Goal: Find specific page/section: Find specific page/section

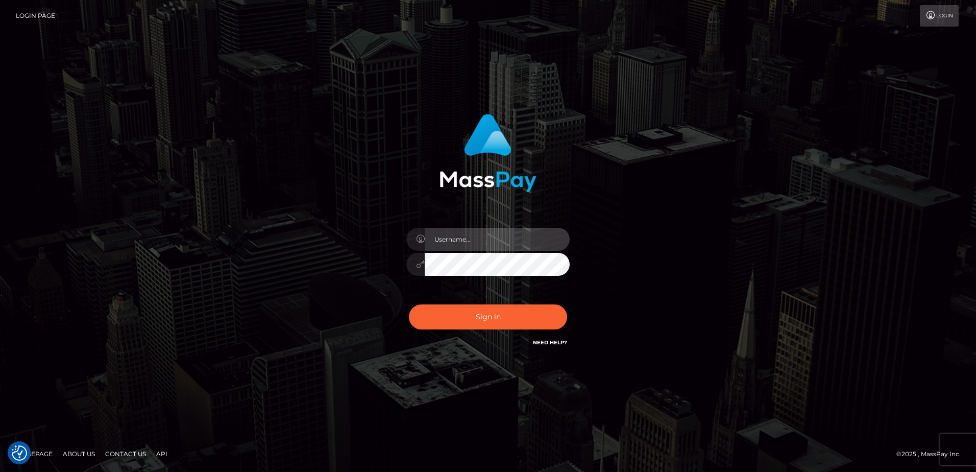
type input "alice.of"
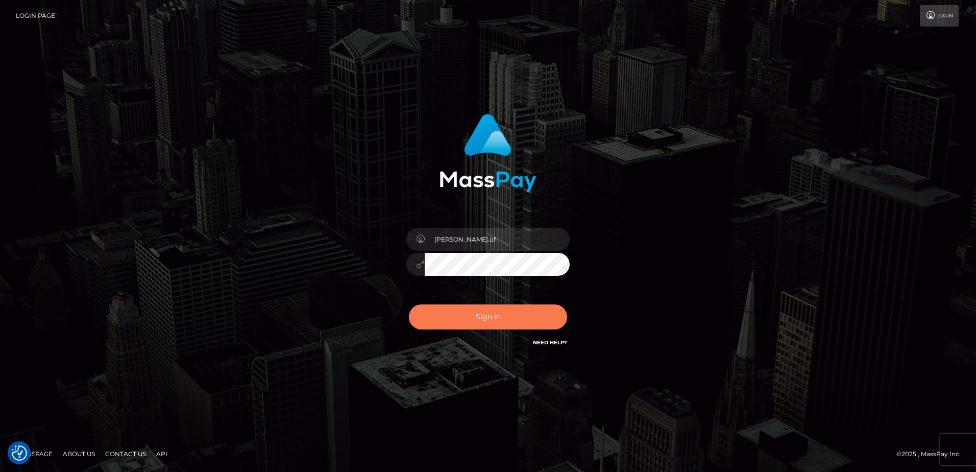
click at [438, 304] on button "Sign in" at bounding box center [488, 316] width 158 height 25
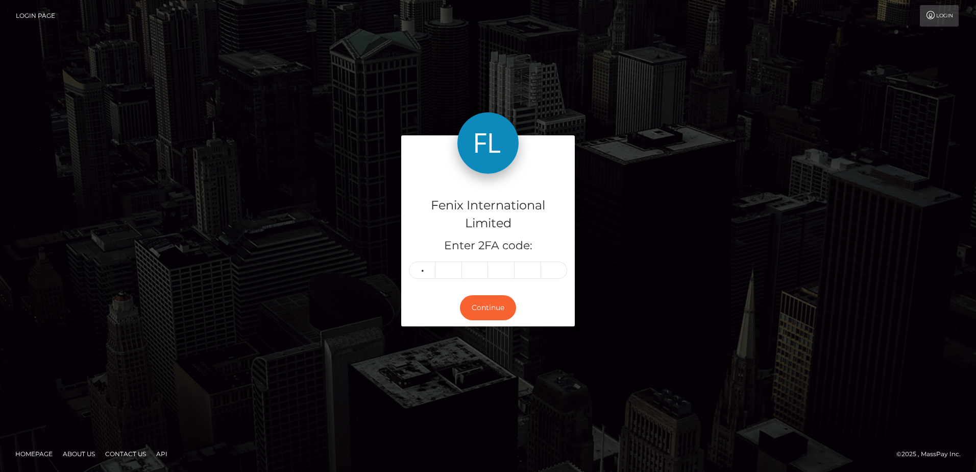
type input "4"
type input "0"
type input "1"
type input "2"
type input "9"
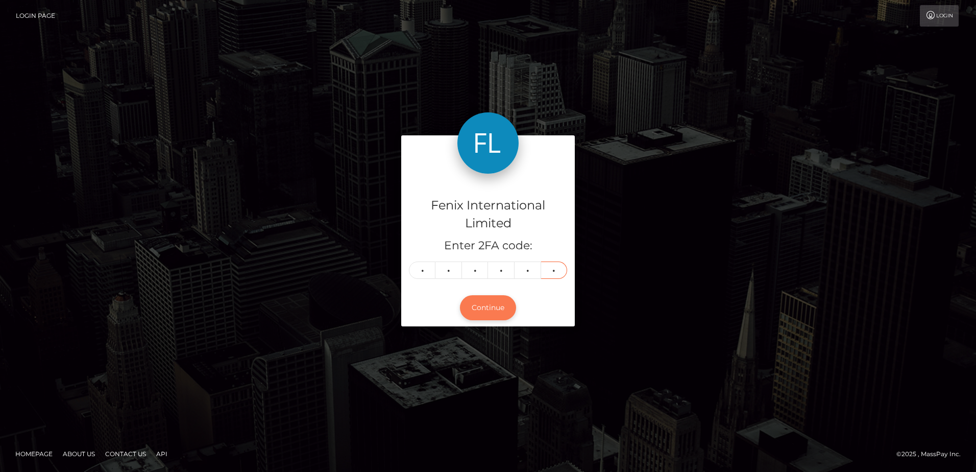
type input "3"
click at [491, 298] on button "Continue" at bounding box center [488, 307] width 56 height 25
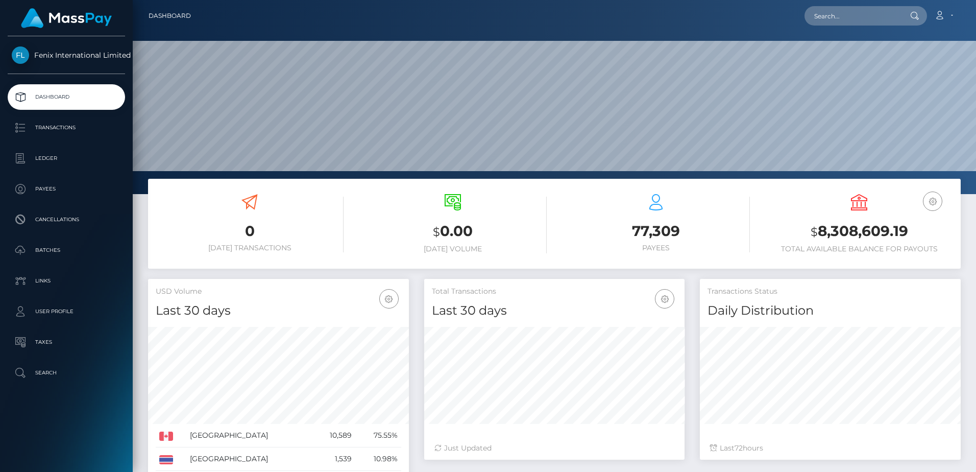
scroll to position [181, 260]
click at [838, 12] on input "text" at bounding box center [852, 15] width 96 height 19
paste input "77291370"
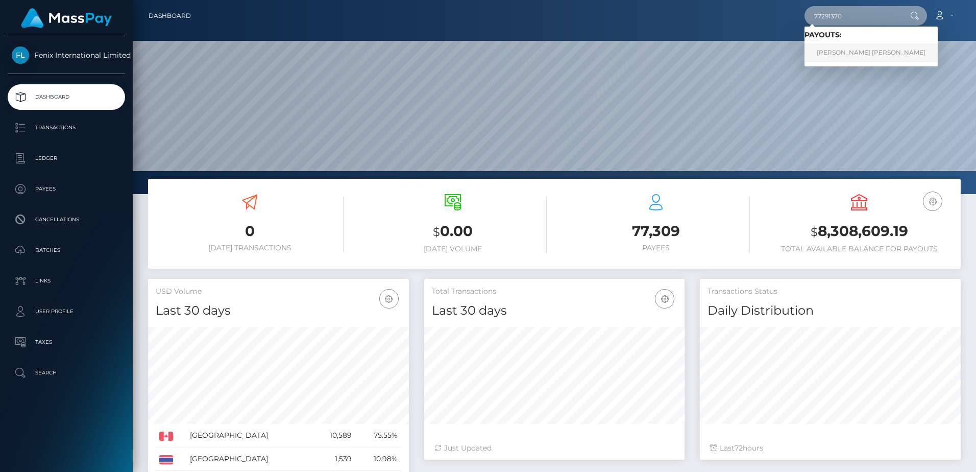
type input "77291370"
click at [848, 56] on link "CHRIS-ANNE GABRIELLA BROWN" at bounding box center [870, 52] width 133 height 19
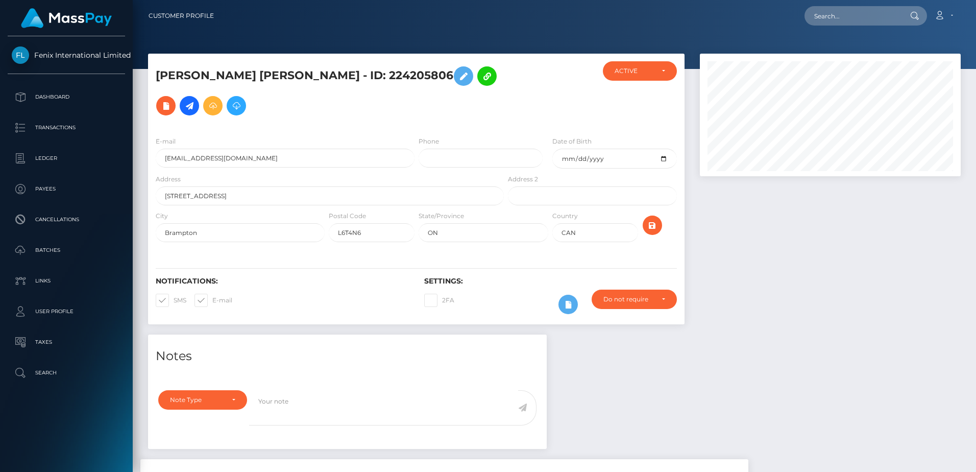
scroll to position [177, 0]
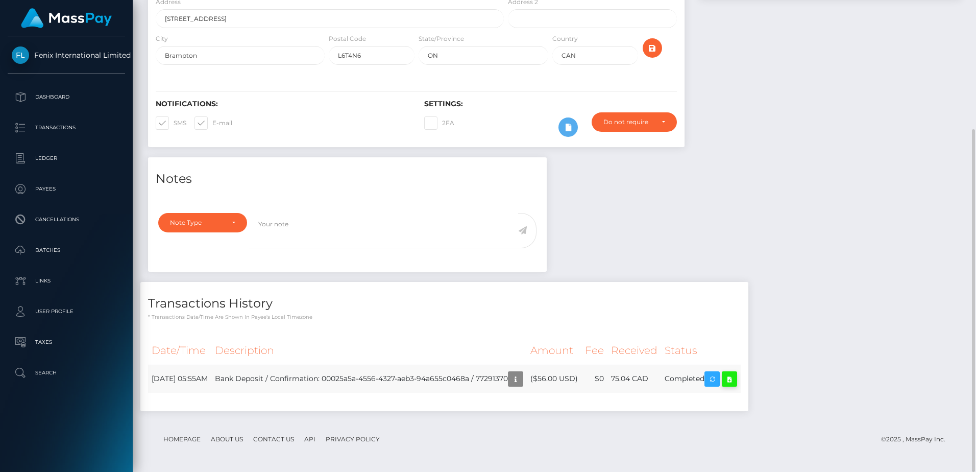
click at [736, 377] on icon at bounding box center [729, 379] width 12 height 13
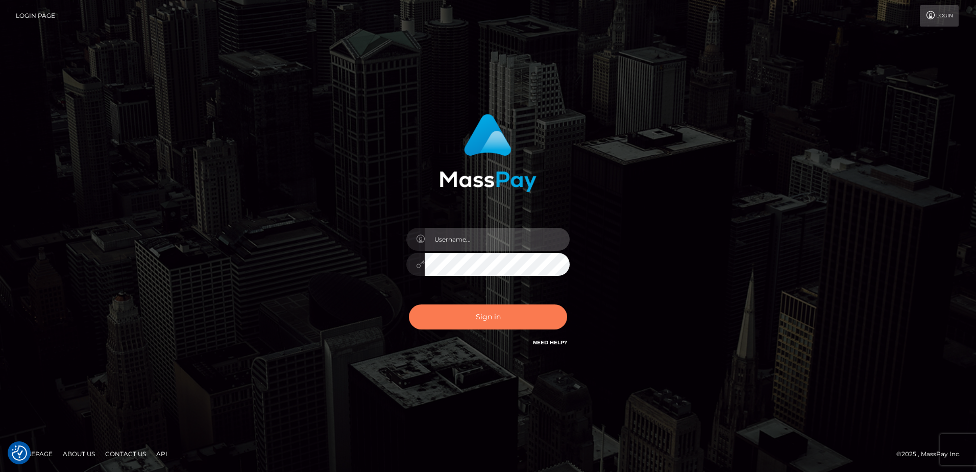
type input "[PERSON_NAME].of"
click at [480, 312] on button "Sign in" at bounding box center [488, 316] width 158 height 25
type input "alice.of"
click at [500, 320] on button "Sign in" at bounding box center [488, 316] width 158 height 25
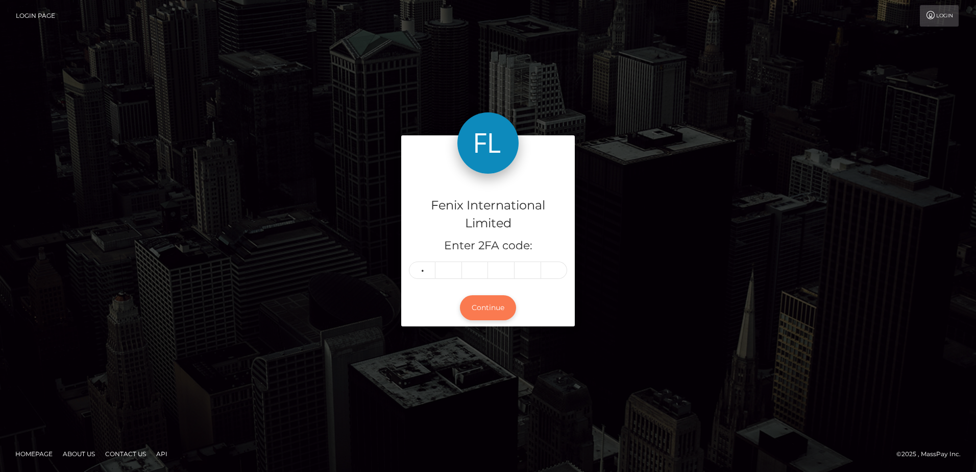
type input "5"
type input "0"
type input "4"
type input "9"
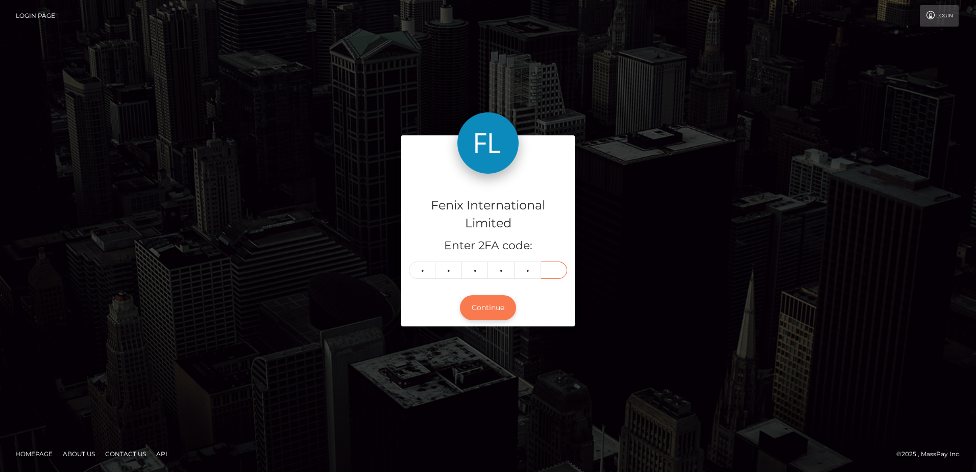
type input "1"
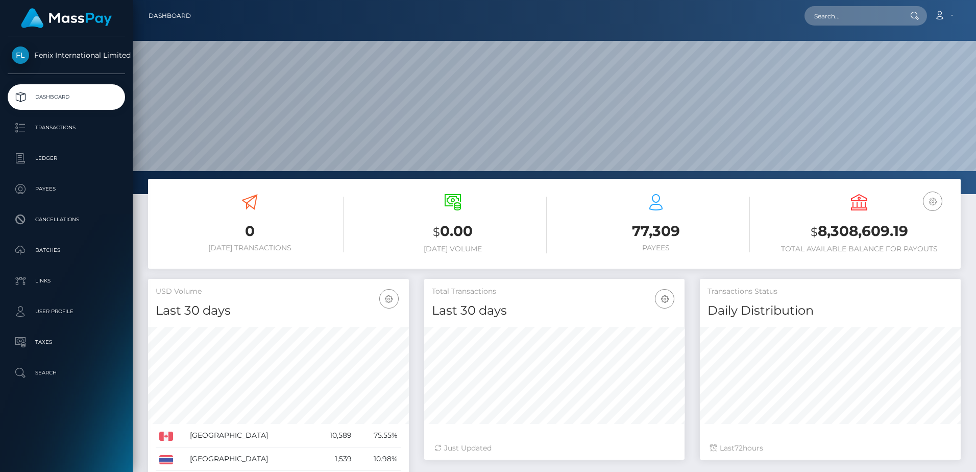
scroll to position [181, 260]
click at [809, 12] on input "text" at bounding box center [852, 15] width 96 height 19
paste input "77138282"
type input "77138282"
